Goal: Task Accomplishment & Management: Manage account settings

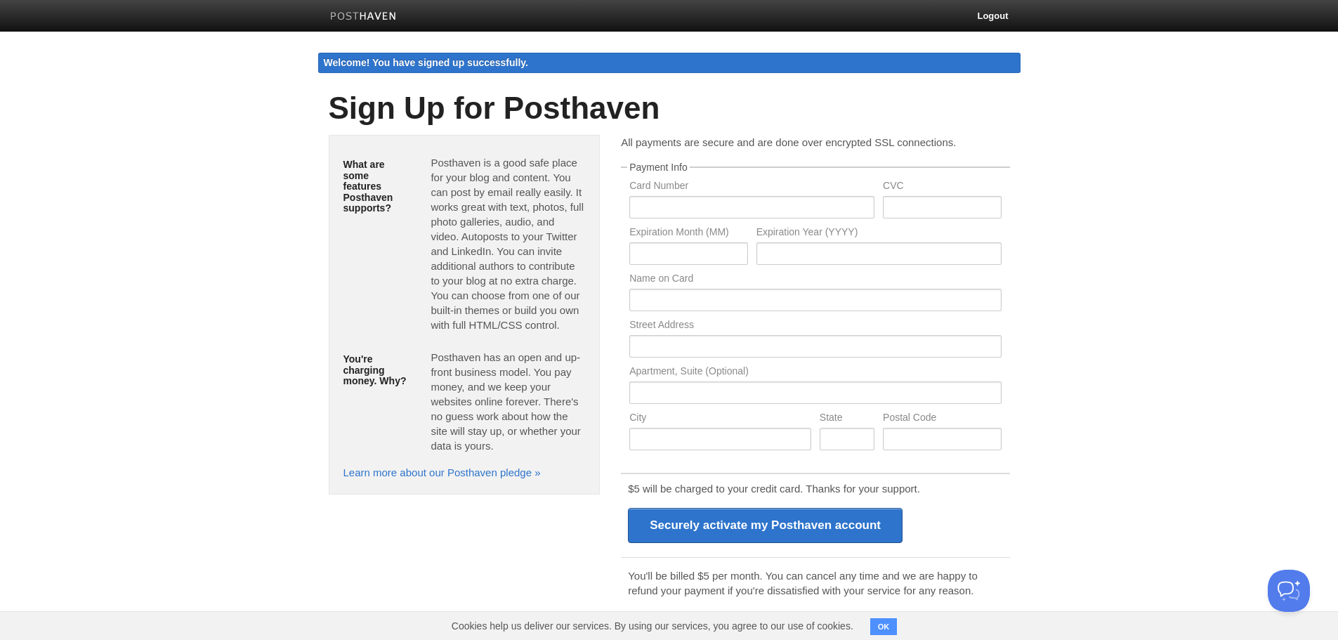
click at [376, 20] on img at bounding box center [363, 17] width 67 height 11
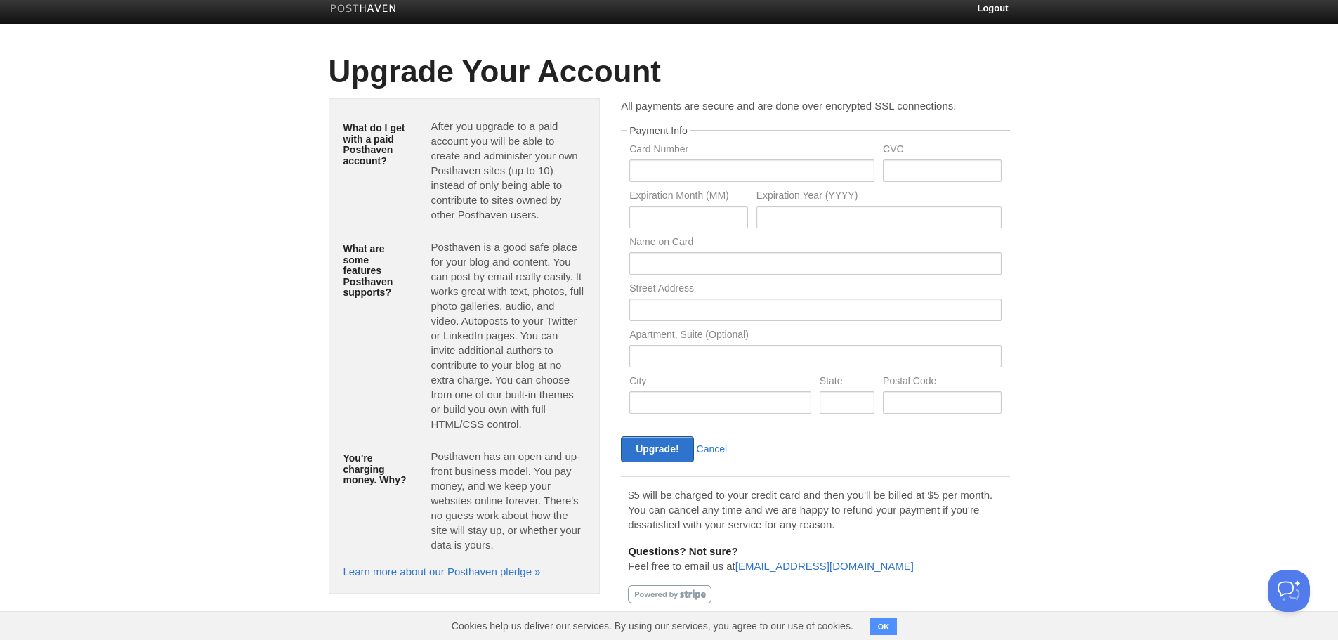
scroll to position [10, 0]
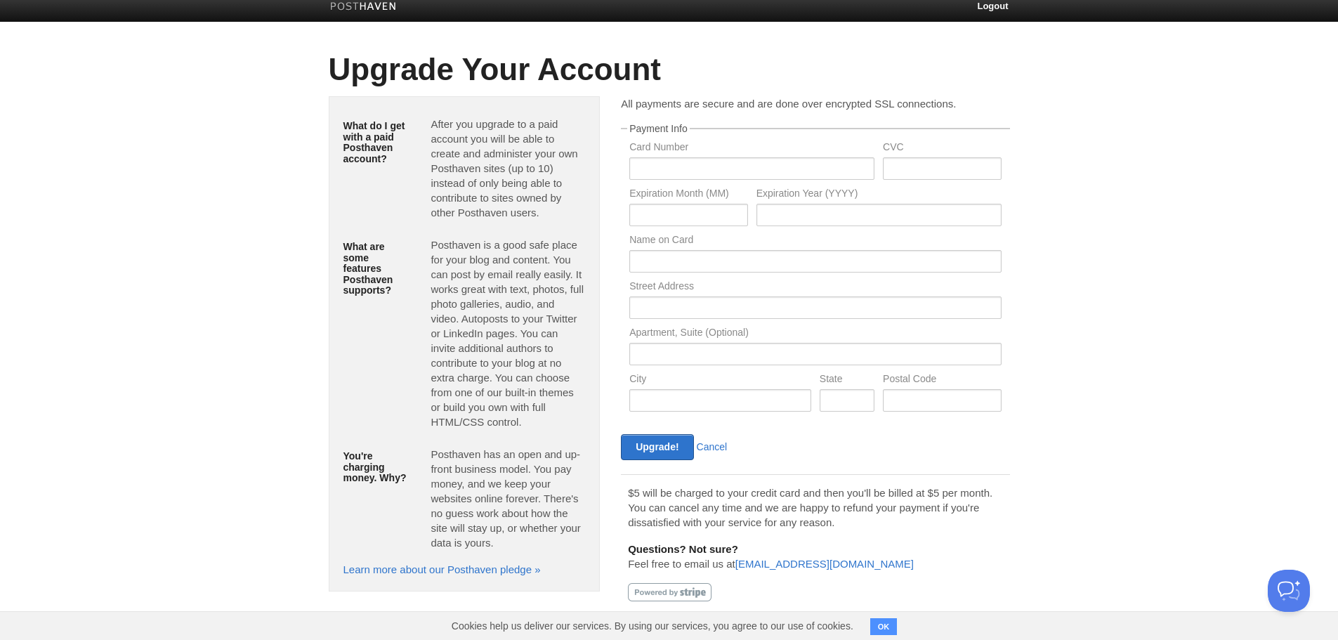
drag, startPoint x: 82, startPoint y: 0, endPoint x: 400, endPoint y: 56, distance: 322.3
click at [400, 56] on h1 "Upgrade Your Account" at bounding box center [669, 70] width 681 height 34
click at [401, 62] on h1 "Upgrade Your Account" at bounding box center [669, 70] width 681 height 34
click at [374, 7] on img at bounding box center [363, 7] width 67 height 11
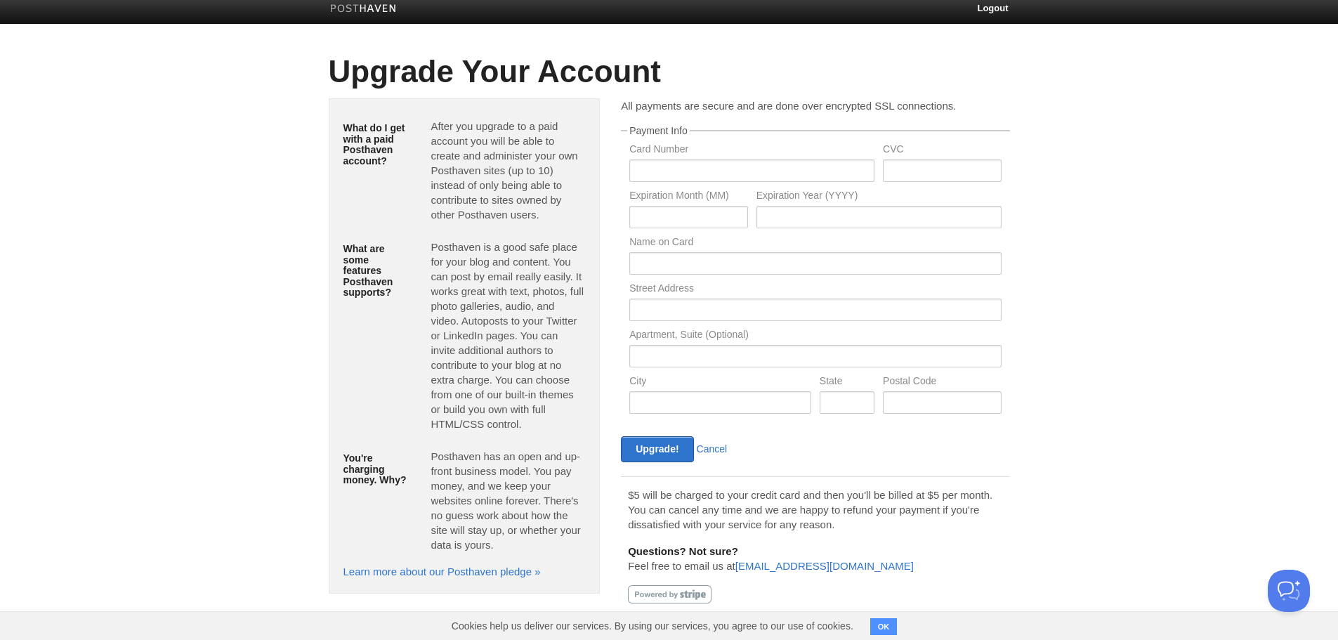
scroll to position [10, 0]
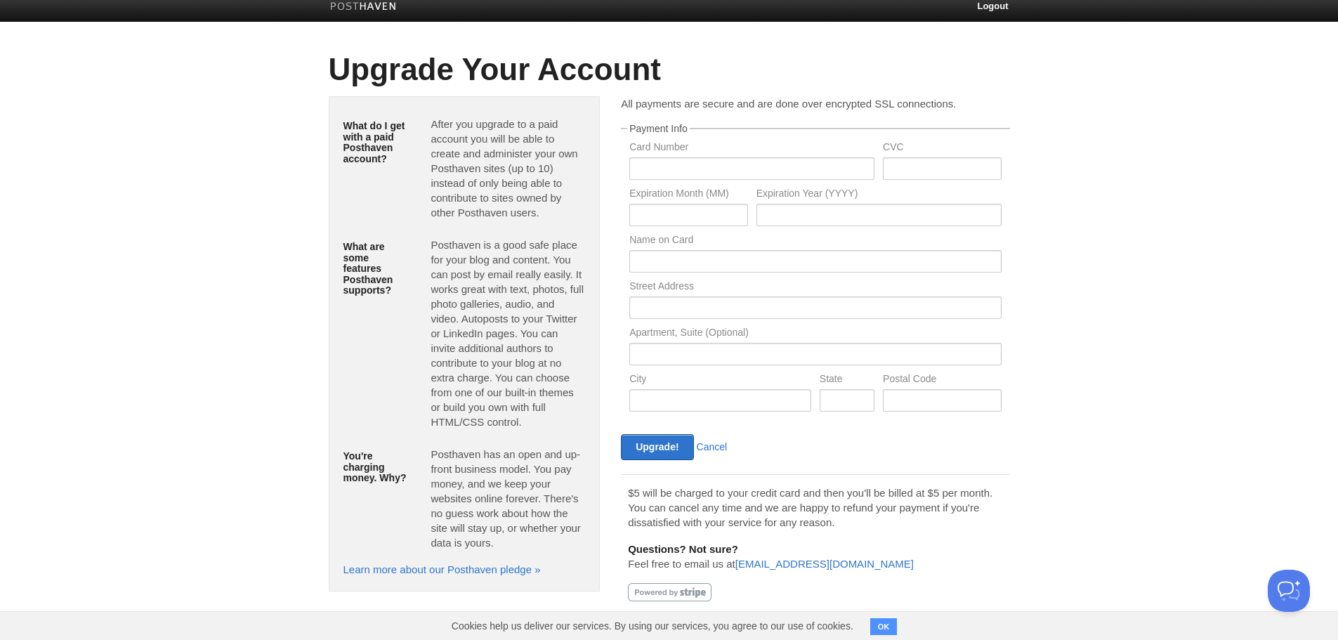
click at [716, 437] on div "Upgrade! Cancel" at bounding box center [715, 447] width 199 height 26
click at [717, 447] on link "Cancel" at bounding box center [712, 446] width 31 height 11
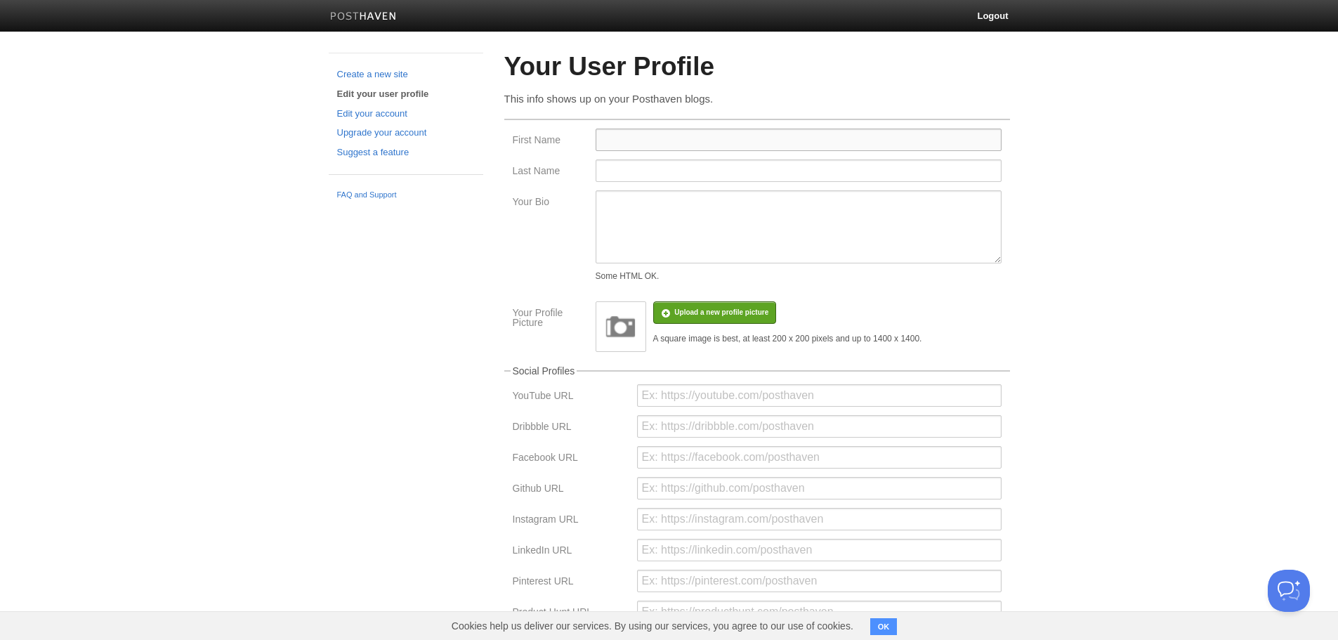
click at [669, 127] on fieldset "First Name Last Name Your Bio Some HTML OK. Your Profile Picture Upload a new p…" at bounding box center [757, 235] width 506 height 233
click at [678, 131] on input "First Name" at bounding box center [798, 139] width 406 height 22
type input "asda"
click at [668, 170] on input "Last Name" at bounding box center [798, 170] width 406 height 22
type input "asdasda"
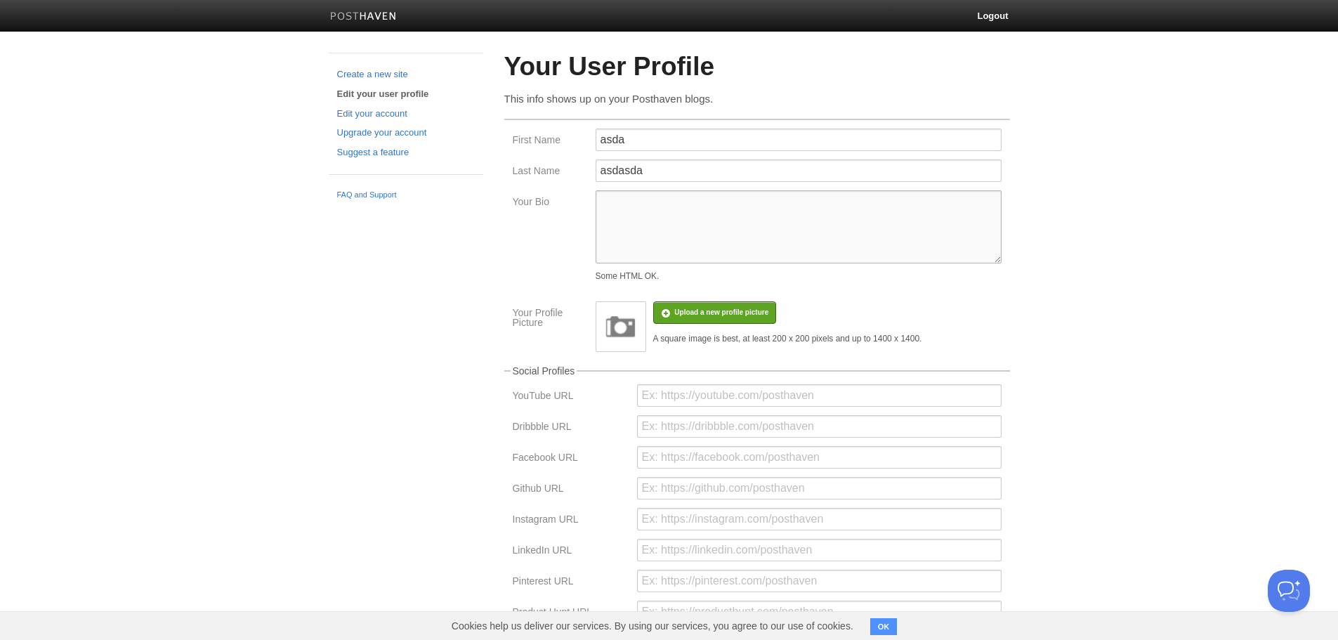
click at [685, 215] on textarea "Your Bio" at bounding box center [798, 226] width 406 height 73
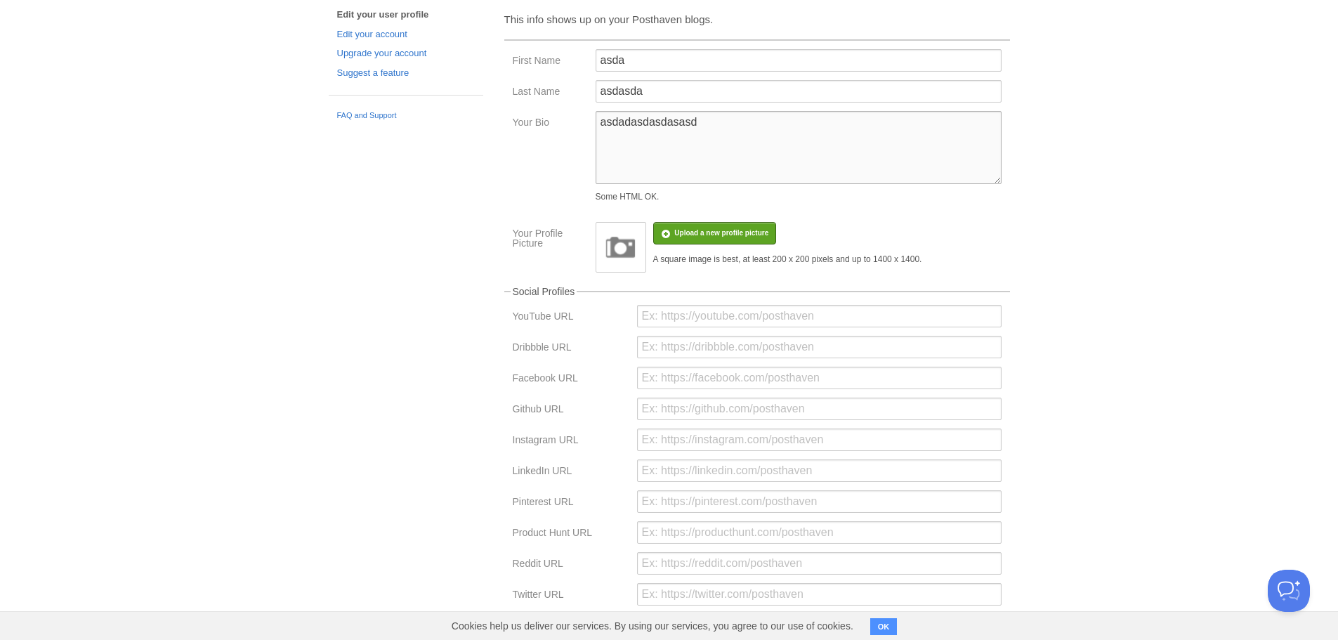
scroll to position [197, 0]
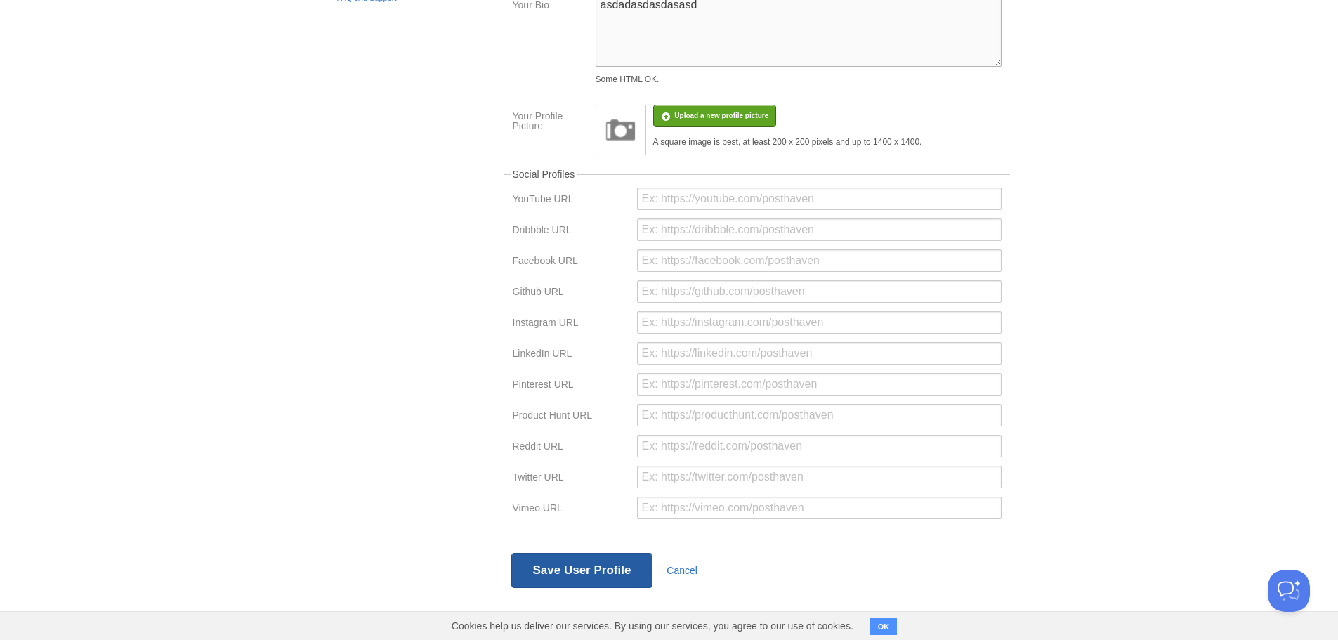
type textarea "asdadasdasdasasd"
click at [578, 565] on button "Save User Profile" at bounding box center [582, 570] width 142 height 35
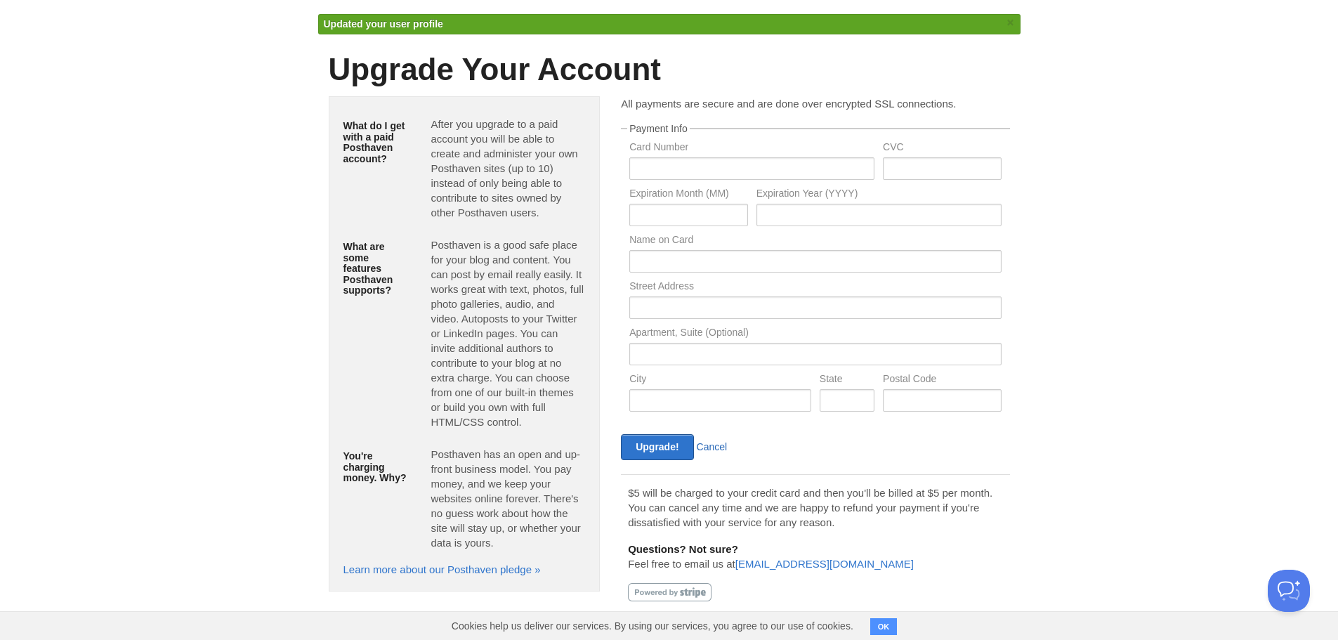
click at [710, 447] on link "Cancel" at bounding box center [712, 446] width 31 height 11
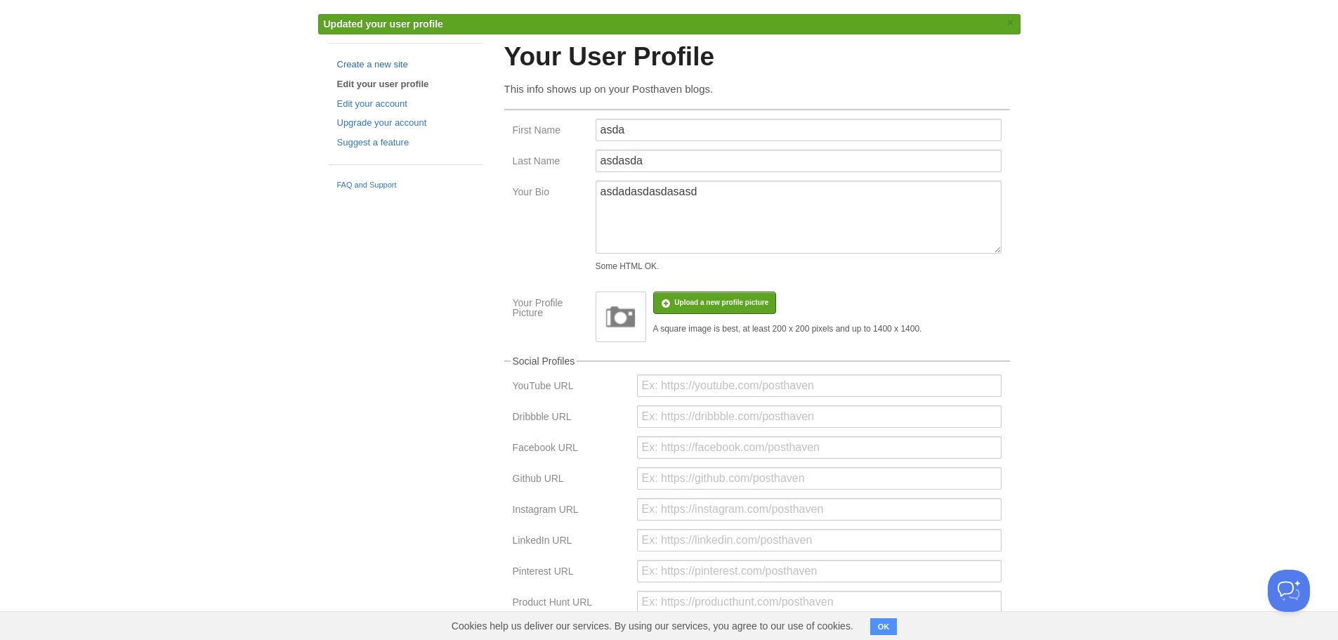
click at [385, 61] on link "Create a new site" at bounding box center [406, 65] width 138 height 15
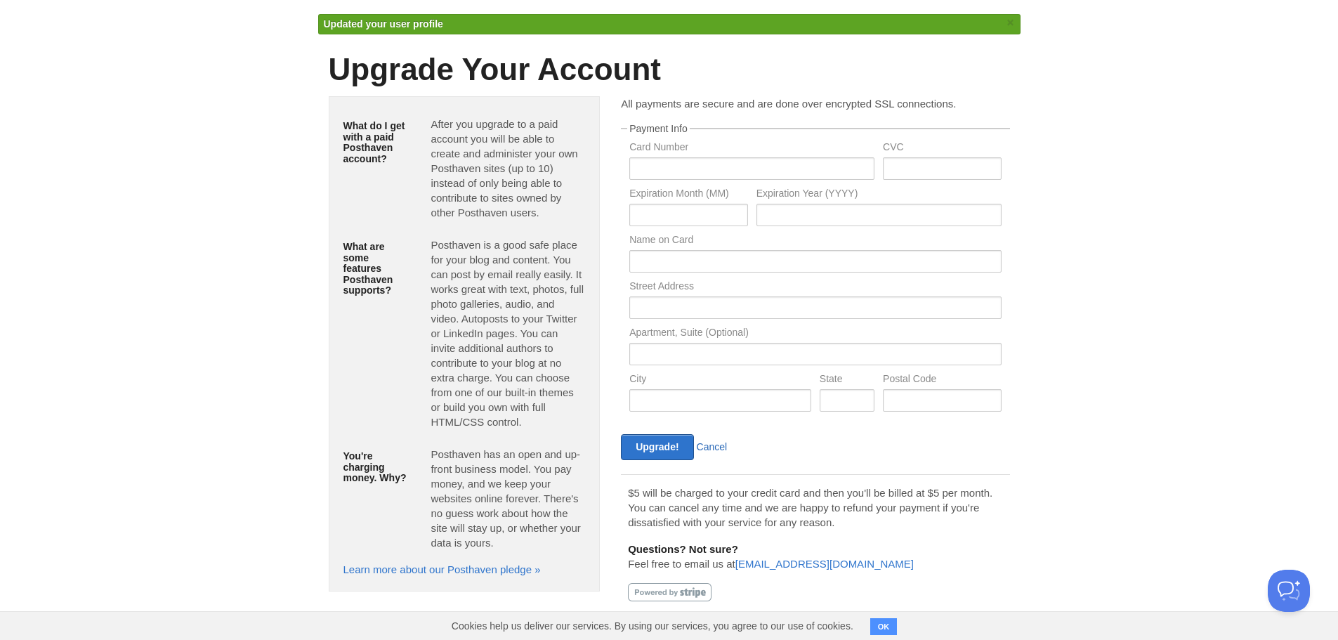
click at [709, 448] on link "Cancel" at bounding box center [712, 446] width 31 height 11
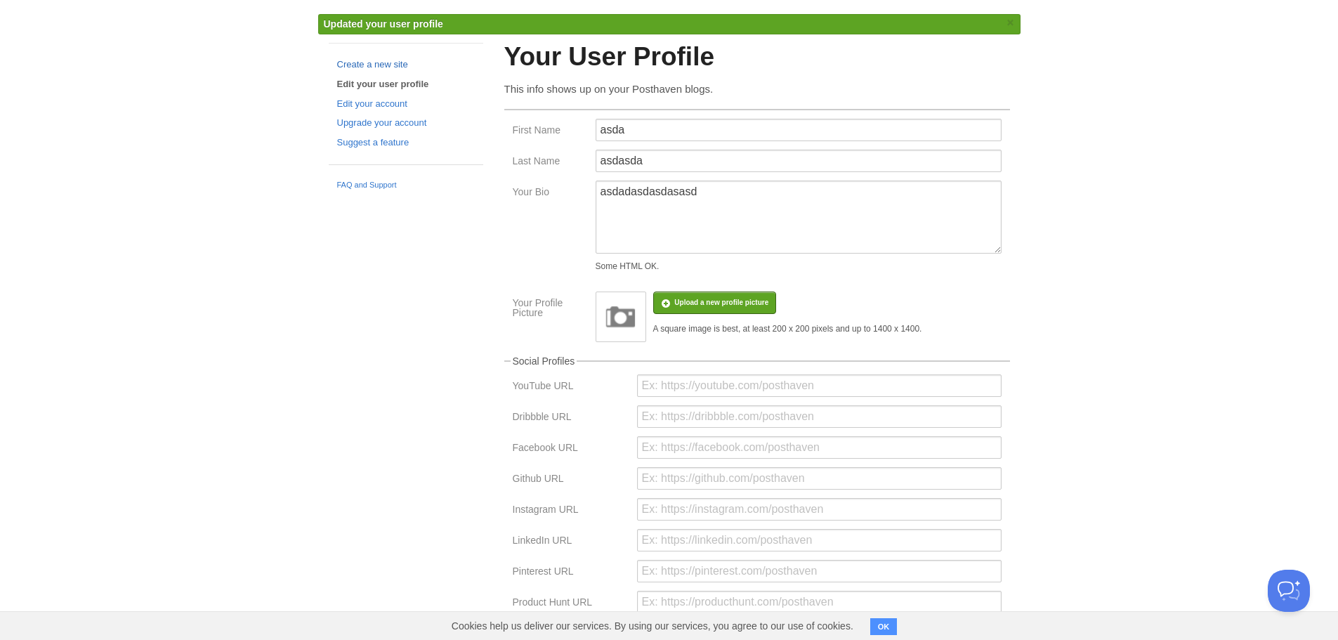
click at [388, 65] on link "Create a new site" at bounding box center [406, 65] width 138 height 15
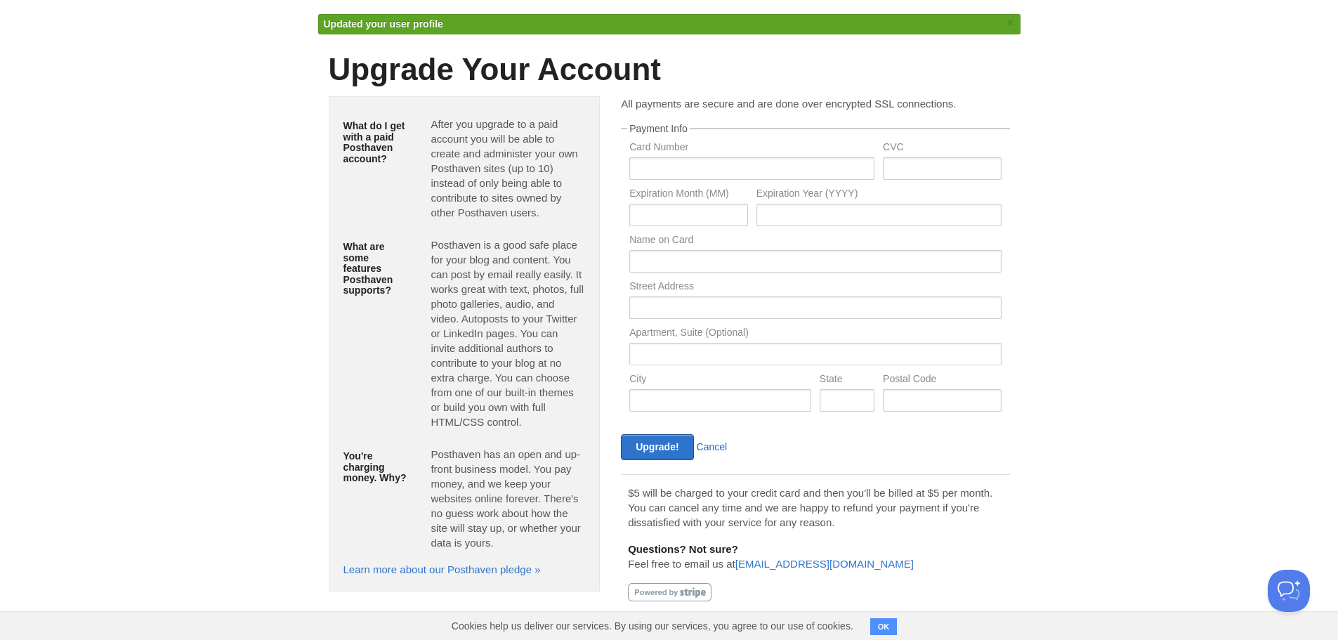
click at [721, 444] on link "Cancel" at bounding box center [712, 446] width 31 height 11
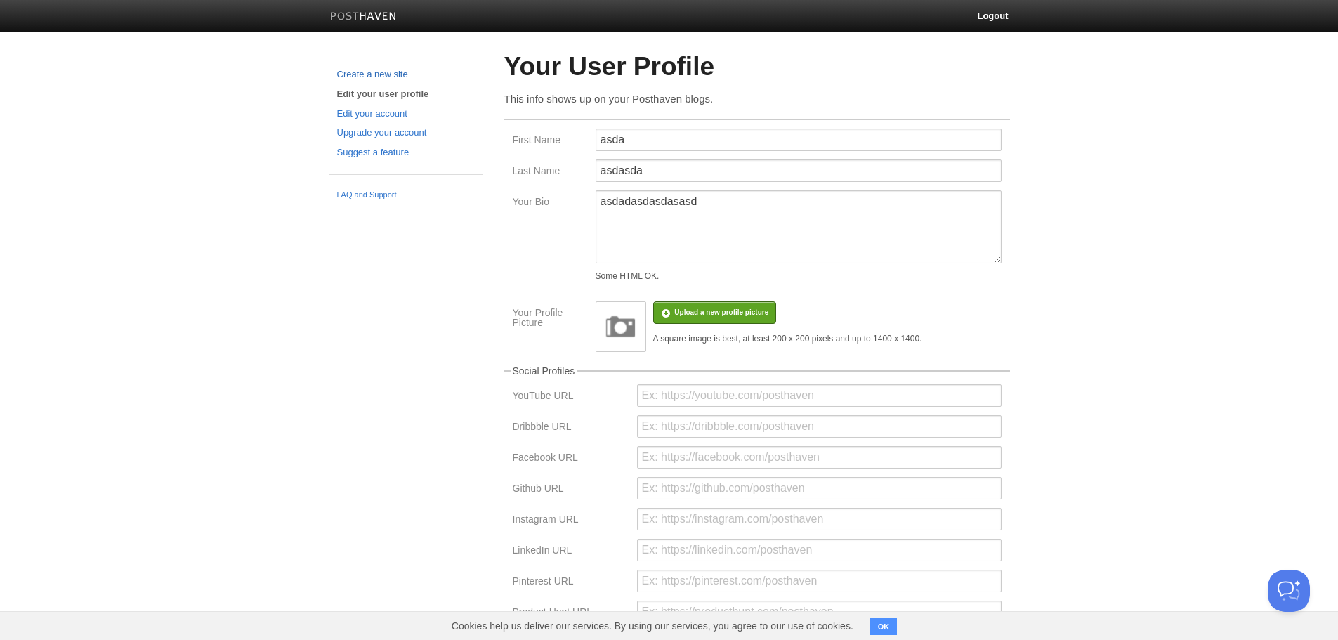
click at [371, 75] on link "Create a new site" at bounding box center [406, 74] width 138 height 15
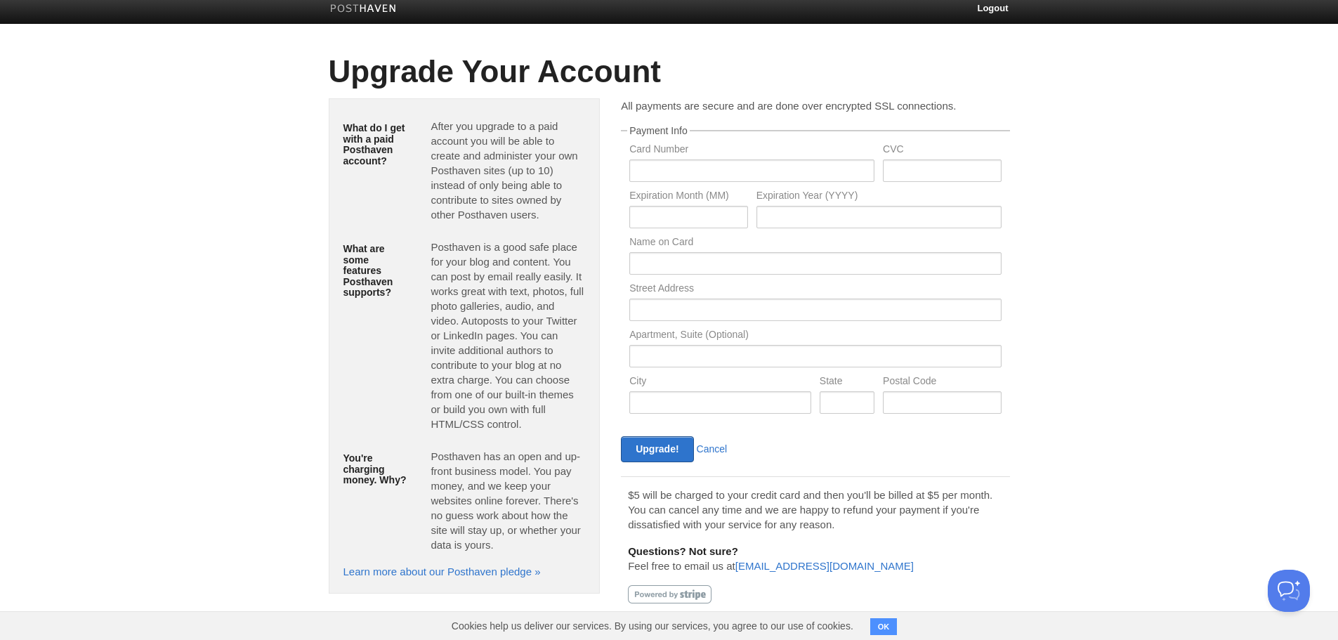
scroll to position [10, 0]
